Goal: Information Seeking & Learning: Learn about a topic

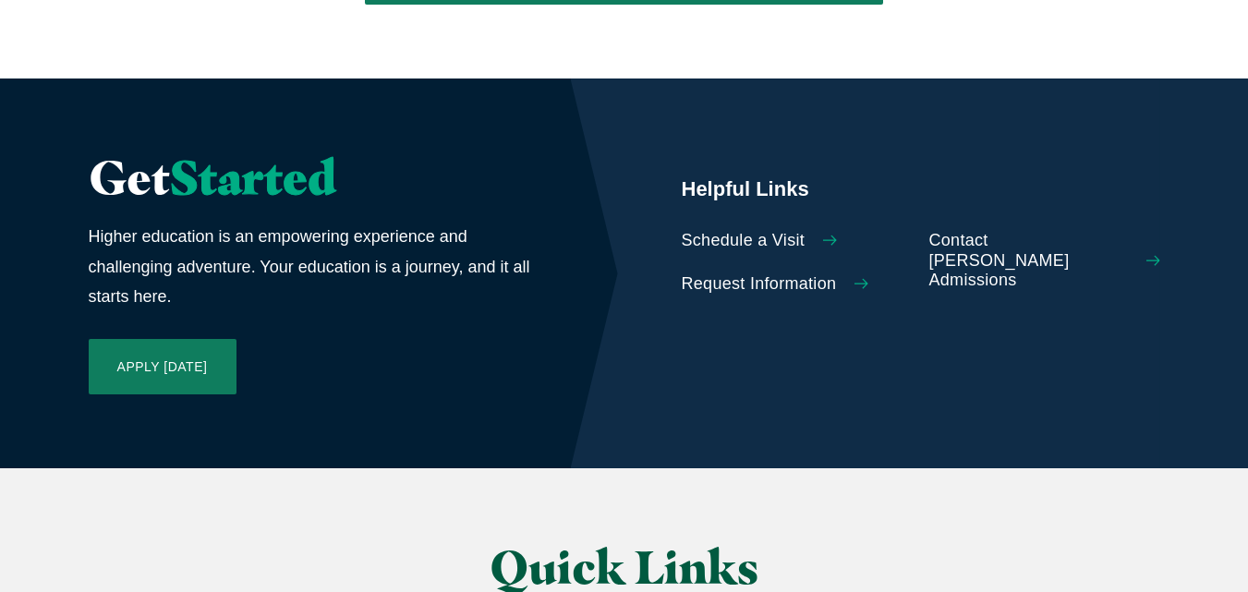
scroll to position [4269, 0]
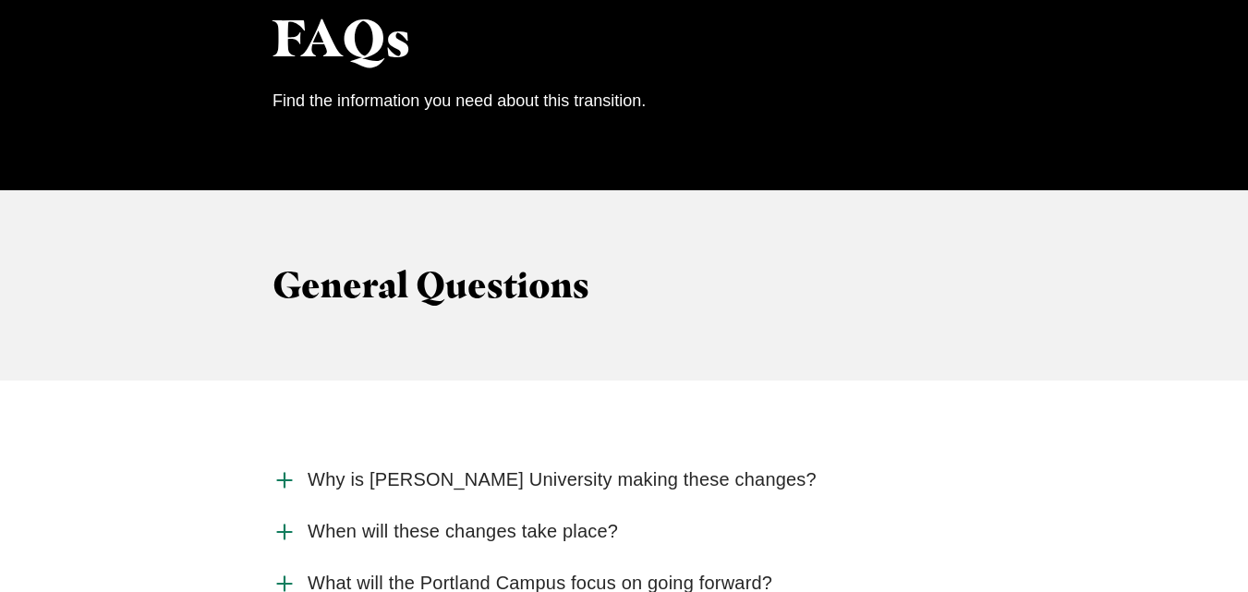
scroll to position [1762, 0]
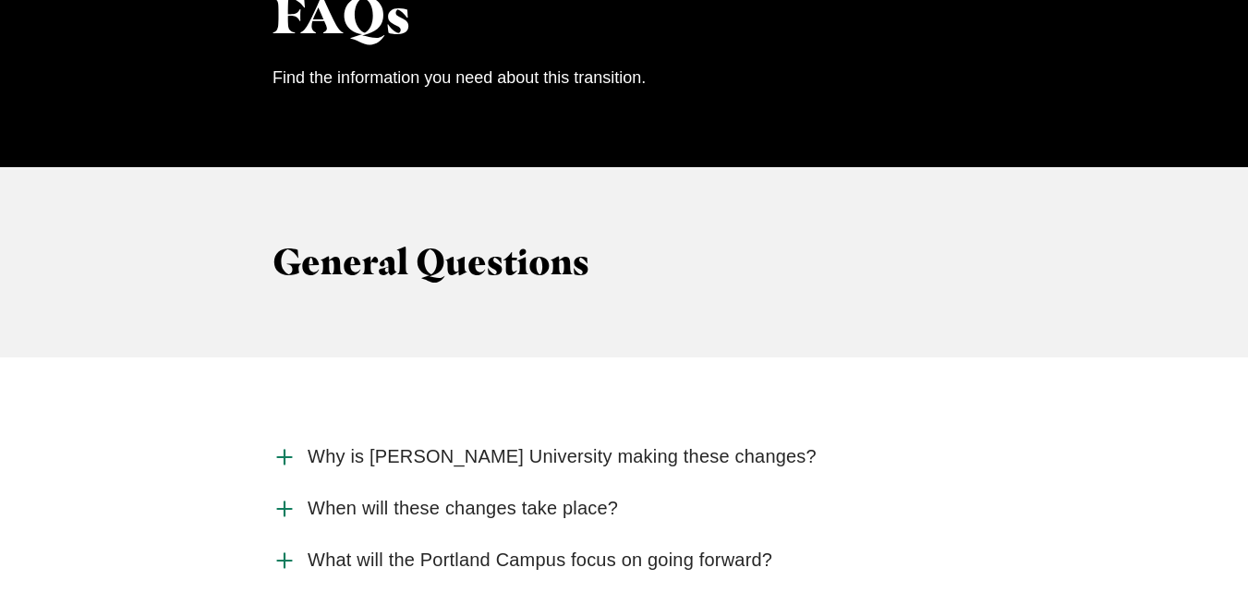
click at [436, 445] on span "Why is [PERSON_NAME] University making these changes?" at bounding box center [562, 456] width 509 height 23
click at [0, 0] on input "Why is [PERSON_NAME] University making these changes?" at bounding box center [0, 0] width 0 height 0
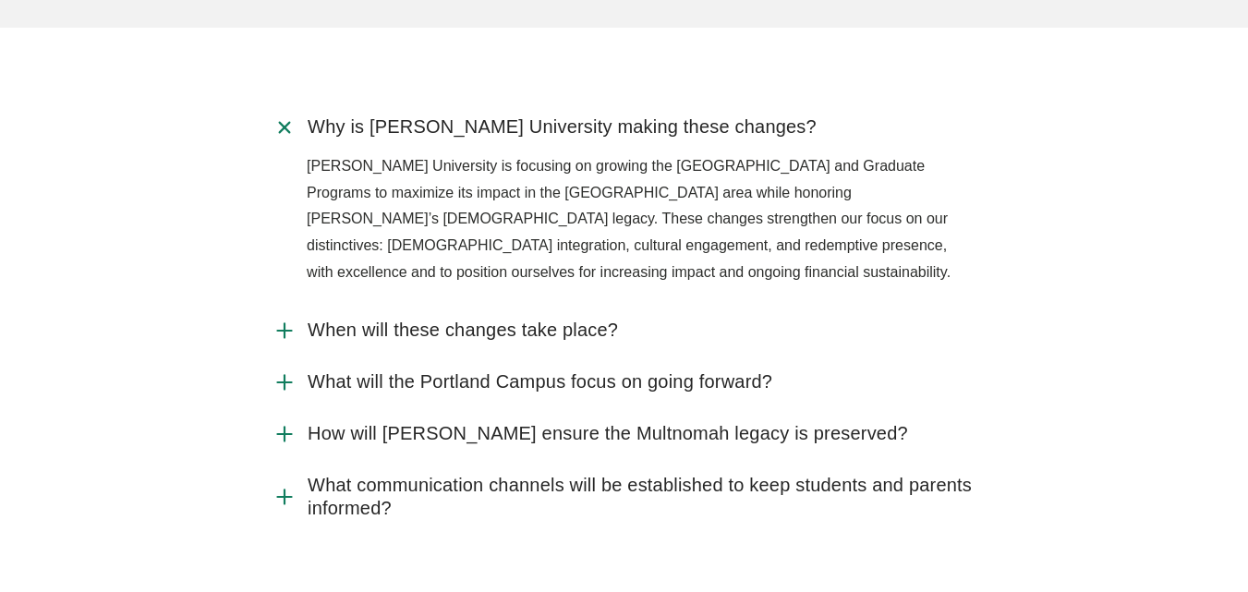
scroll to position [2095, 0]
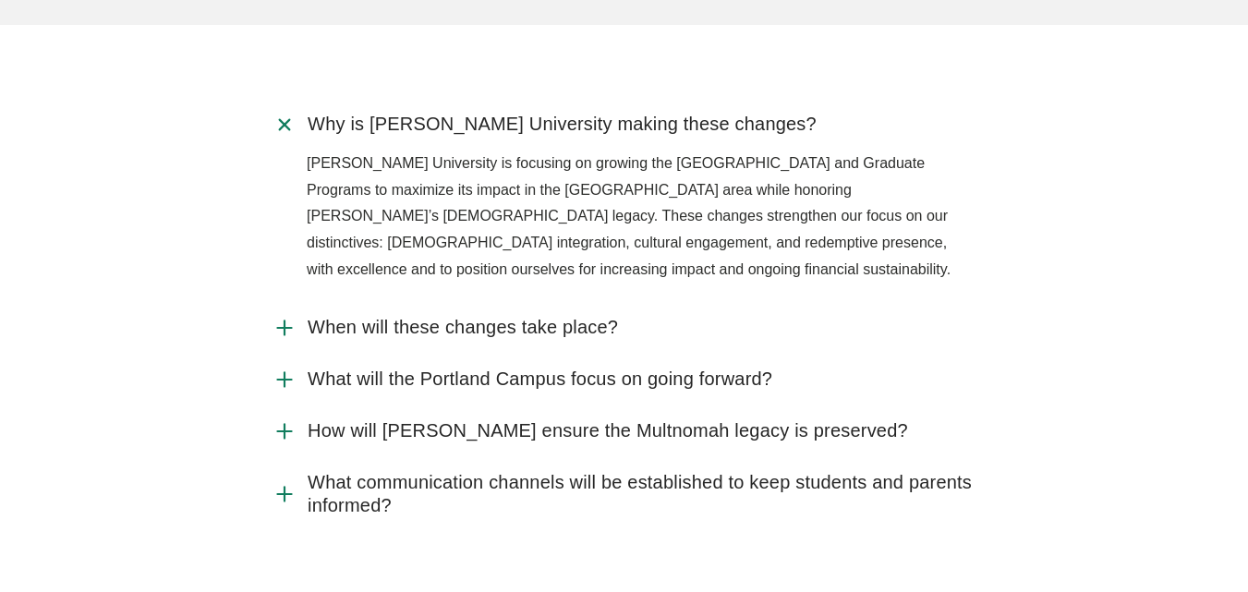
click at [451, 420] on span "How will [PERSON_NAME] ensure the Multnomah legacy is preserved?" at bounding box center [608, 431] width 601 height 23
click at [0, 0] on input "How will [PERSON_NAME] ensure the Multnomah legacy is preserved?" at bounding box center [0, 0] width 0 height 0
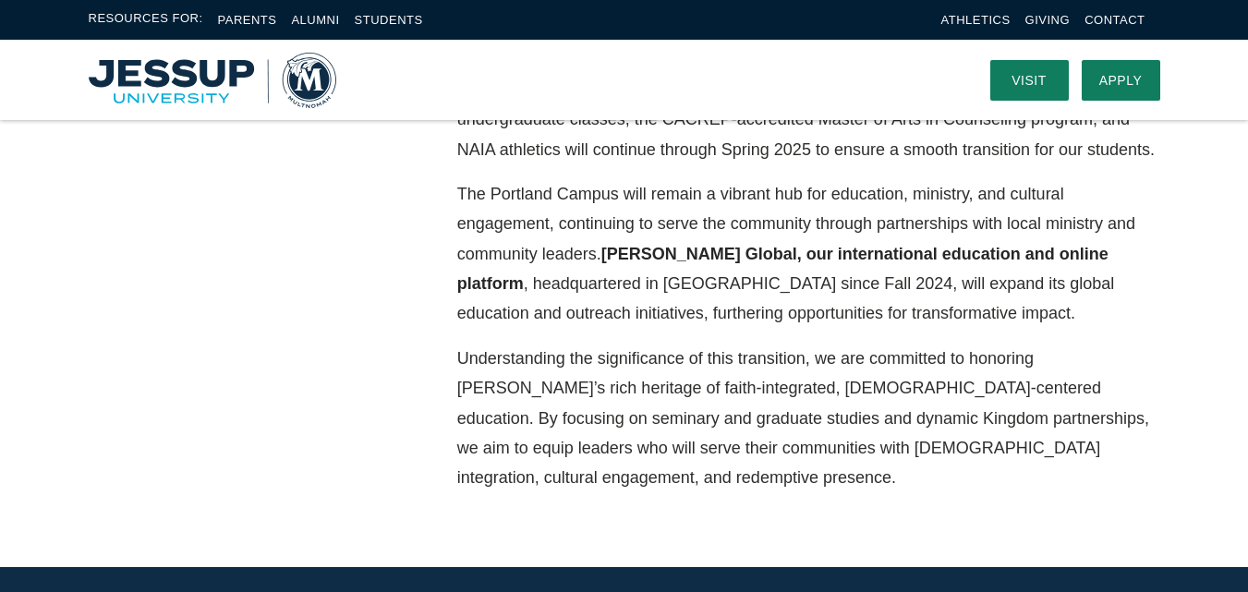
scroll to position [764, 0]
